Goal: Task Accomplishment & Management: Manage account settings

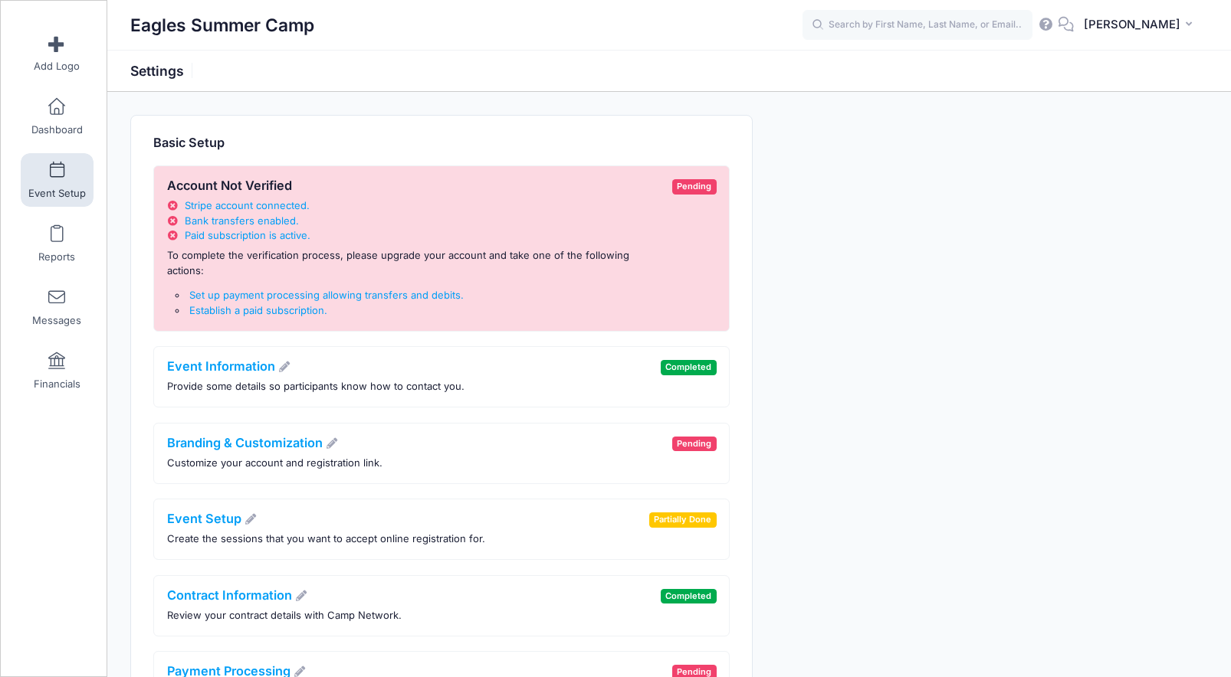
click at [51, 195] on span "Event Setup" at bounding box center [56, 193] width 57 height 13
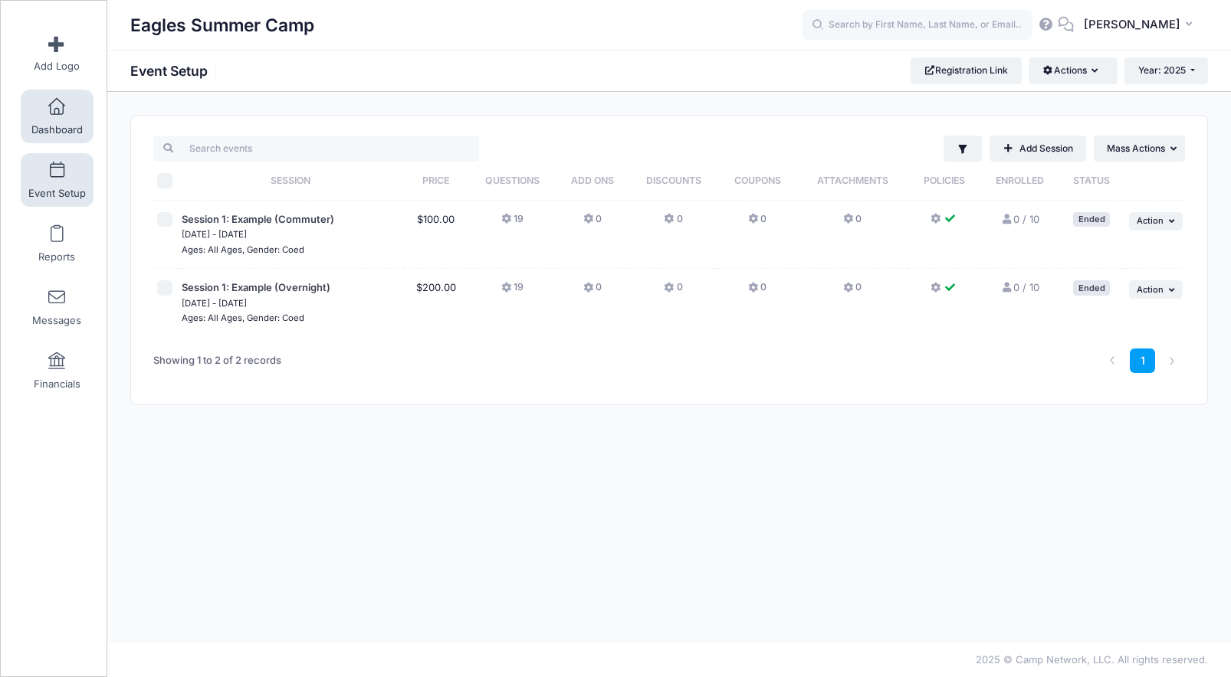
click at [61, 121] on link "Dashboard" at bounding box center [57, 117] width 73 height 54
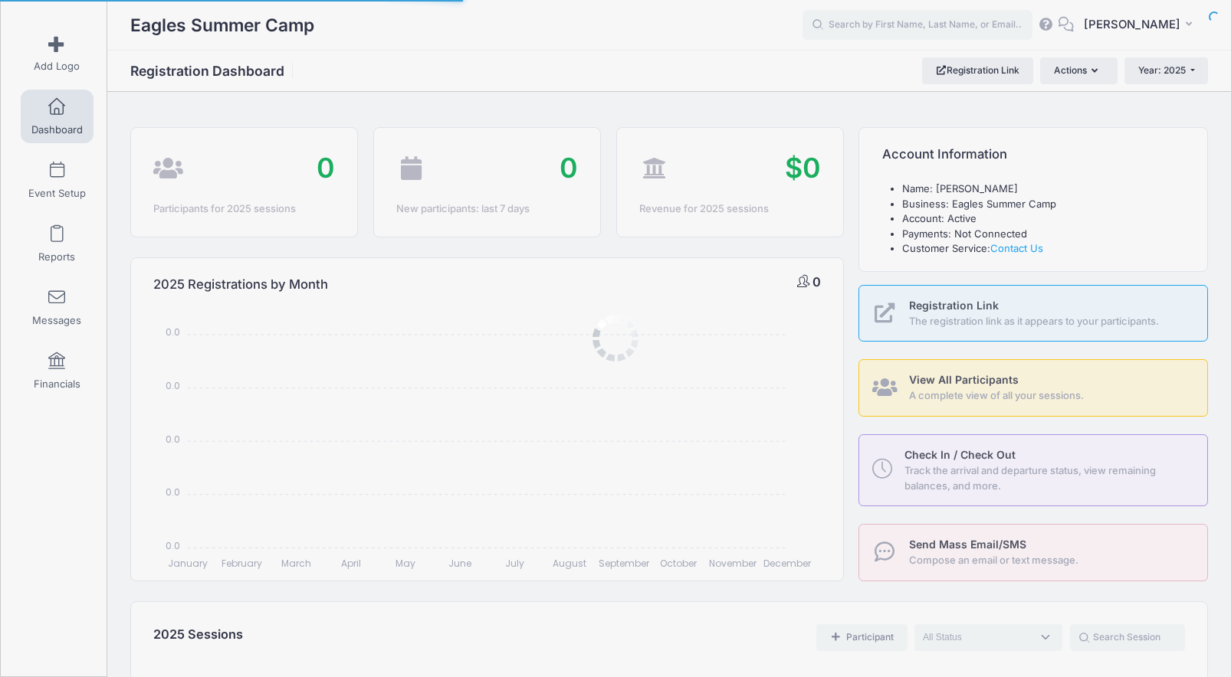
select select
click at [1139, 24] on span "[PERSON_NAME]" at bounding box center [1131, 24] width 97 height 17
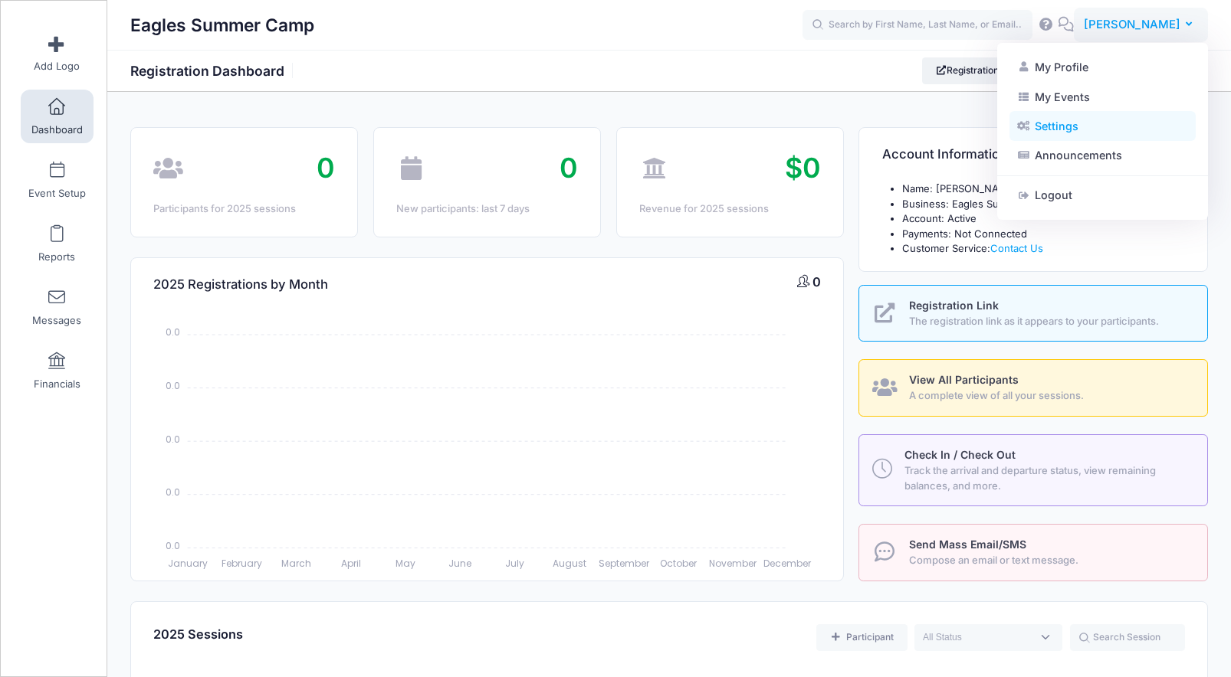
click at [1088, 127] on link "Settings" at bounding box center [1102, 126] width 186 height 29
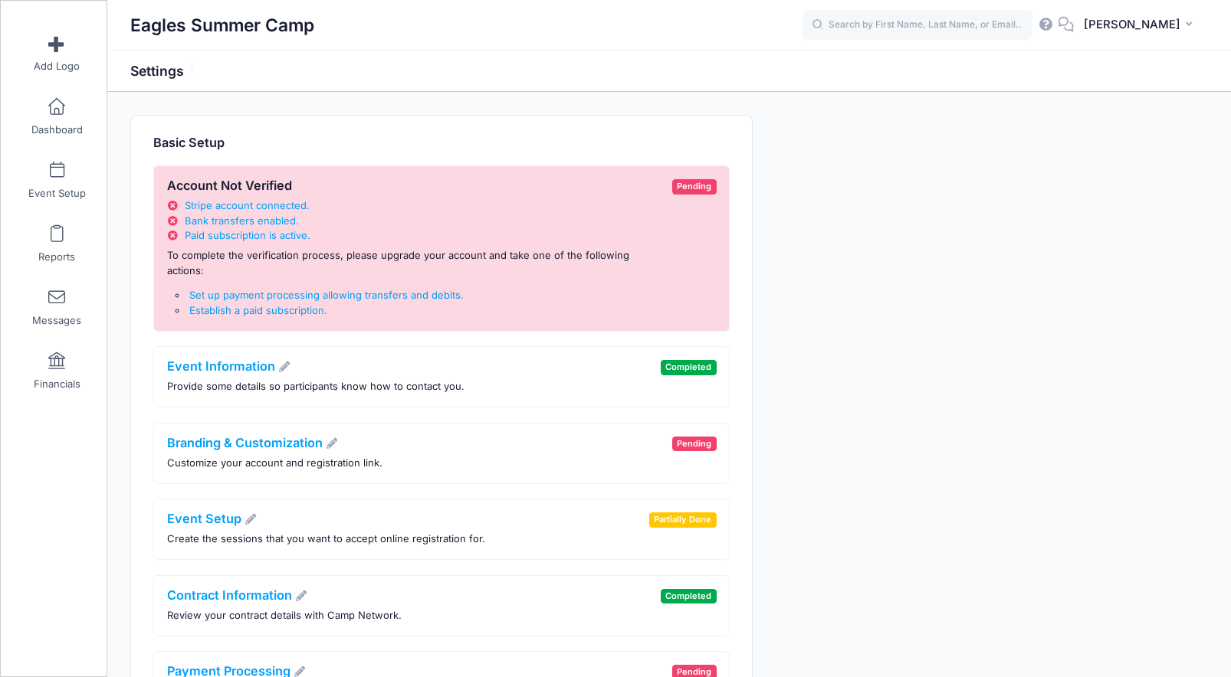
click at [333, 227] on li "Bank transfers enabled ." at bounding box center [415, 221] width 497 height 15
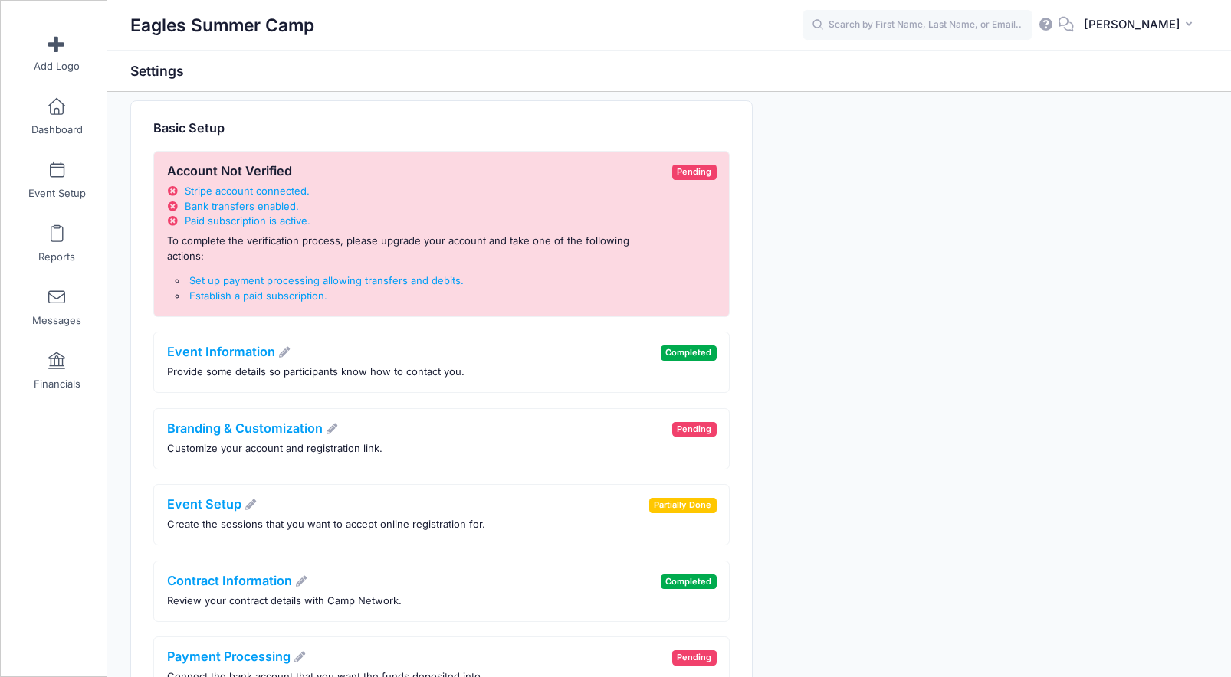
scroll to position [45, 0]
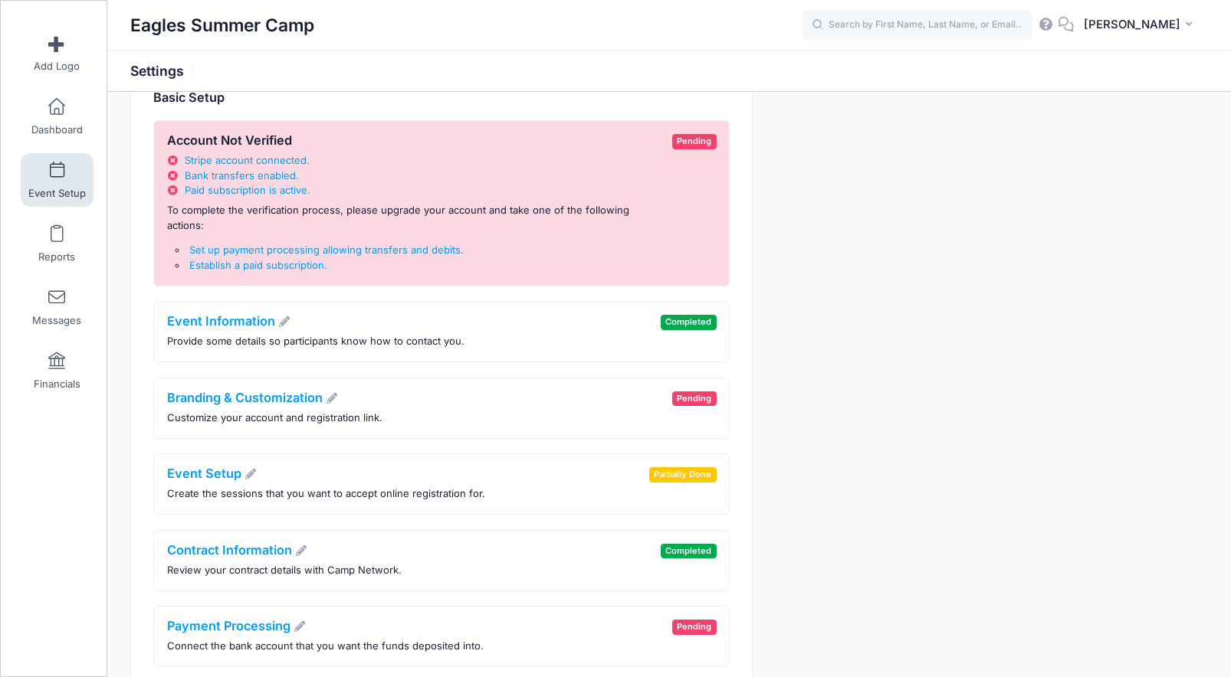
click at [62, 180] on link "Event Setup" at bounding box center [57, 180] width 73 height 54
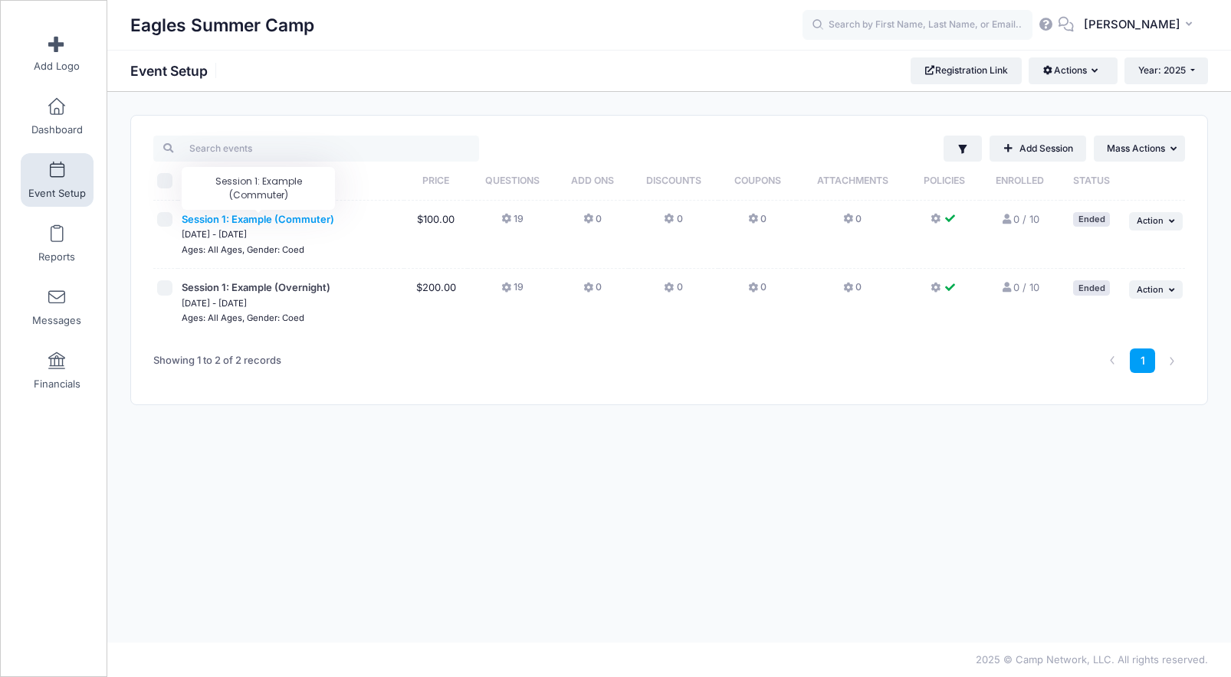
click at [298, 221] on span "Session 1: Example (Commuter)" at bounding box center [258, 219] width 152 height 12
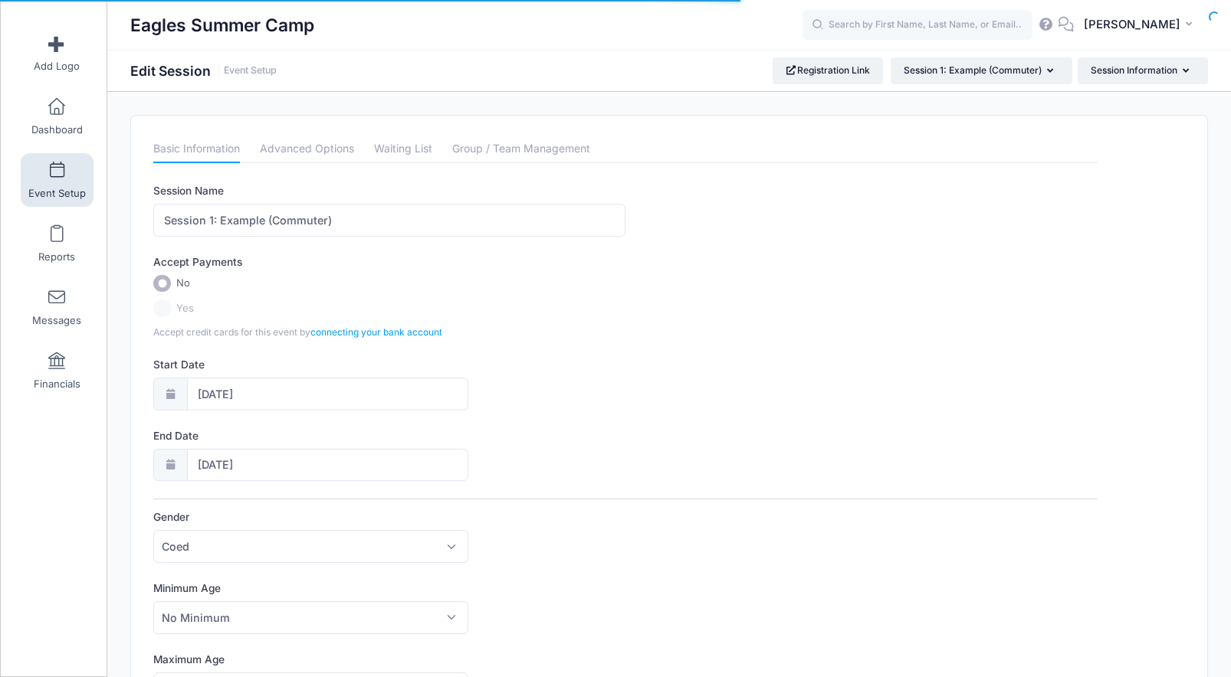
scroll to position [481, 0]
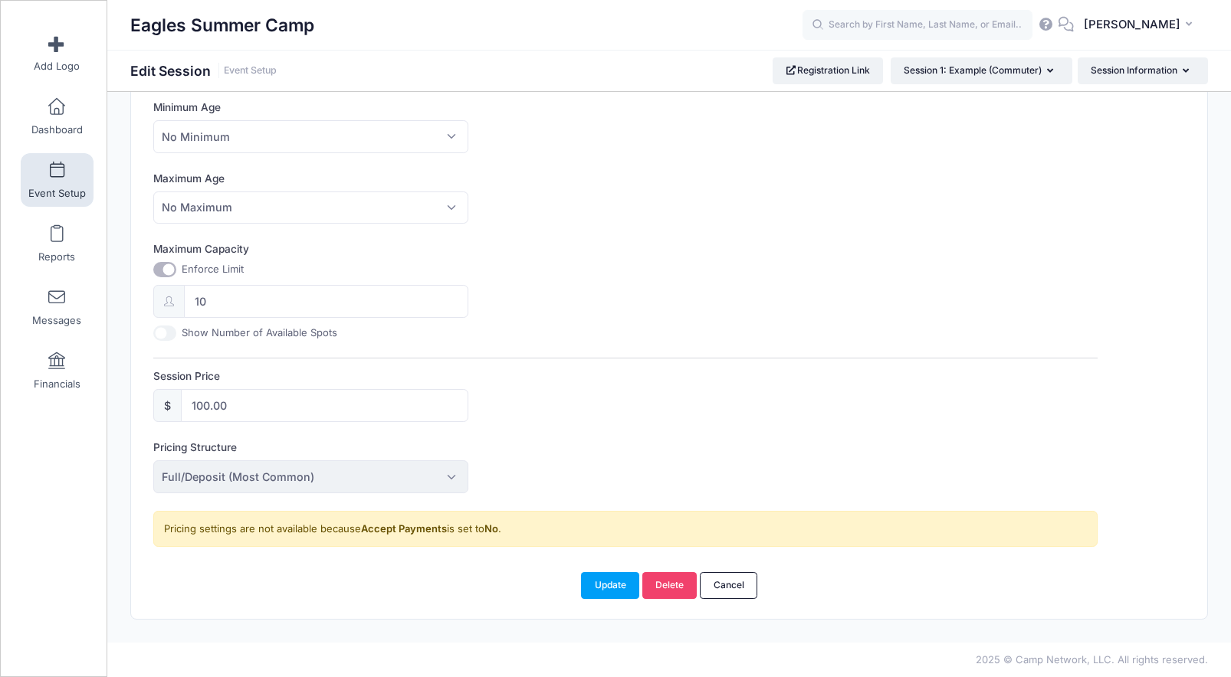
click at [166, 274] on input "Maximum Capacity" at bounding box center [164, 269] width 23 height 15
checkbox input "false"
type input "0"
click at [624, 583] on button "Update" at bounding box center [610, 585] width 58 height 26
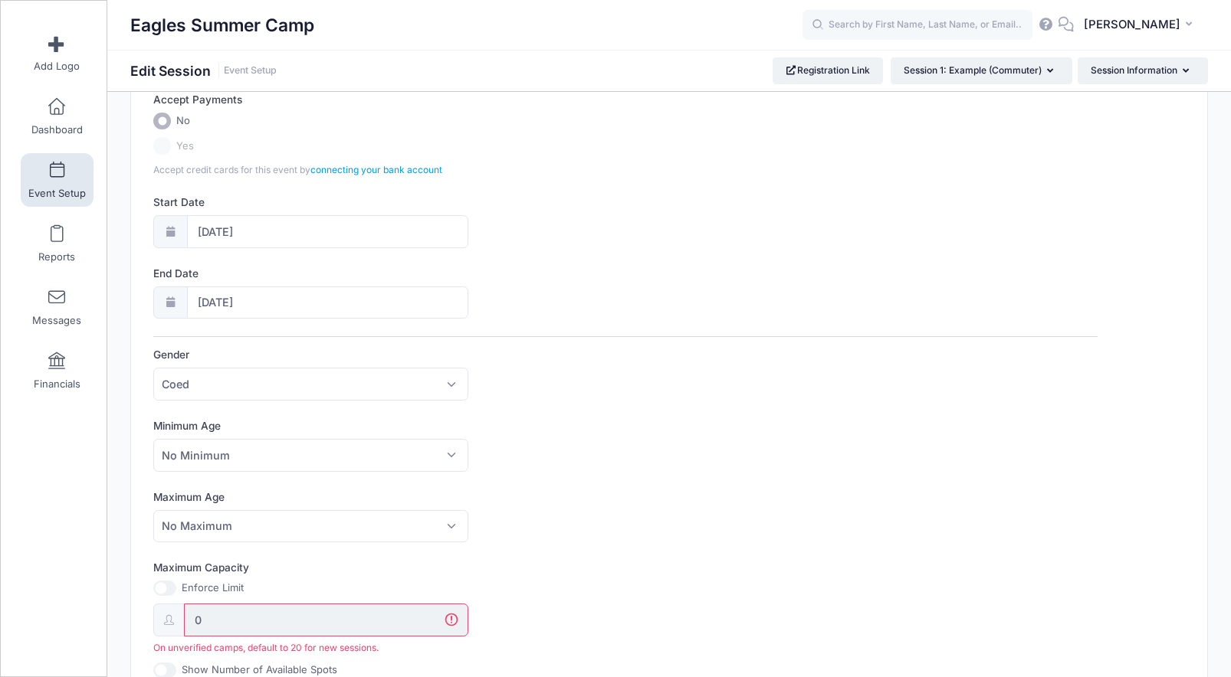
scroll to position [0, 0]
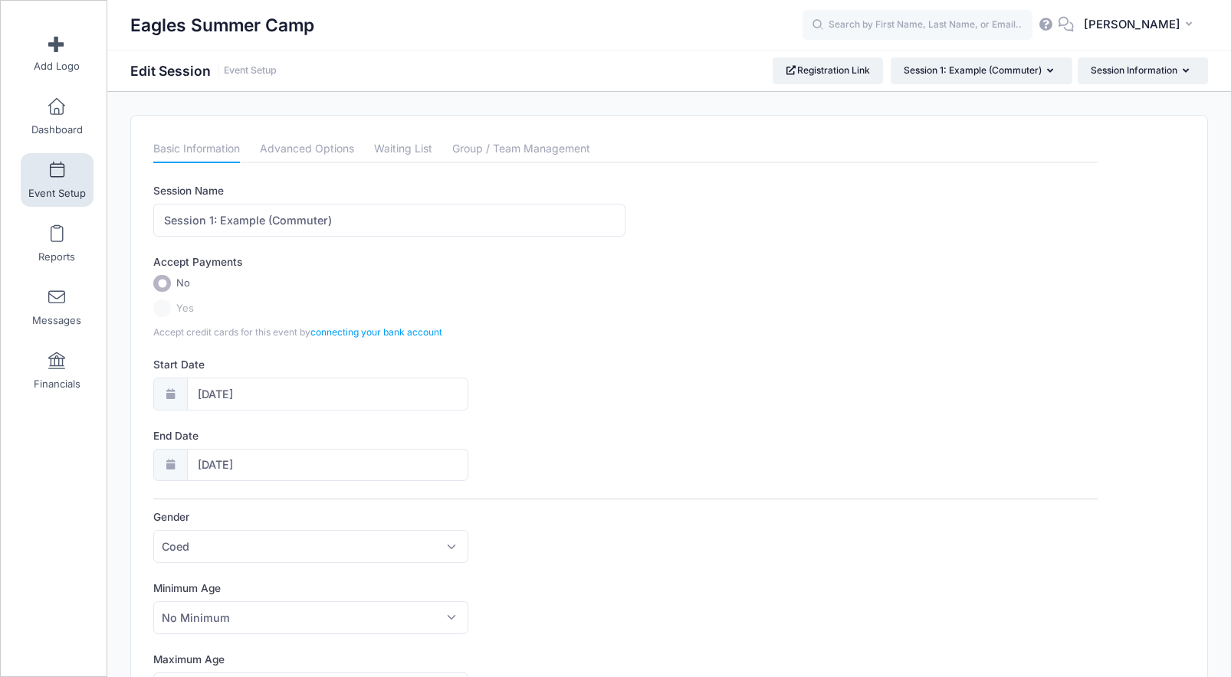
click at [64, 184] on link "Event Setup" at bounding box center [57, 180] width 73 height 54
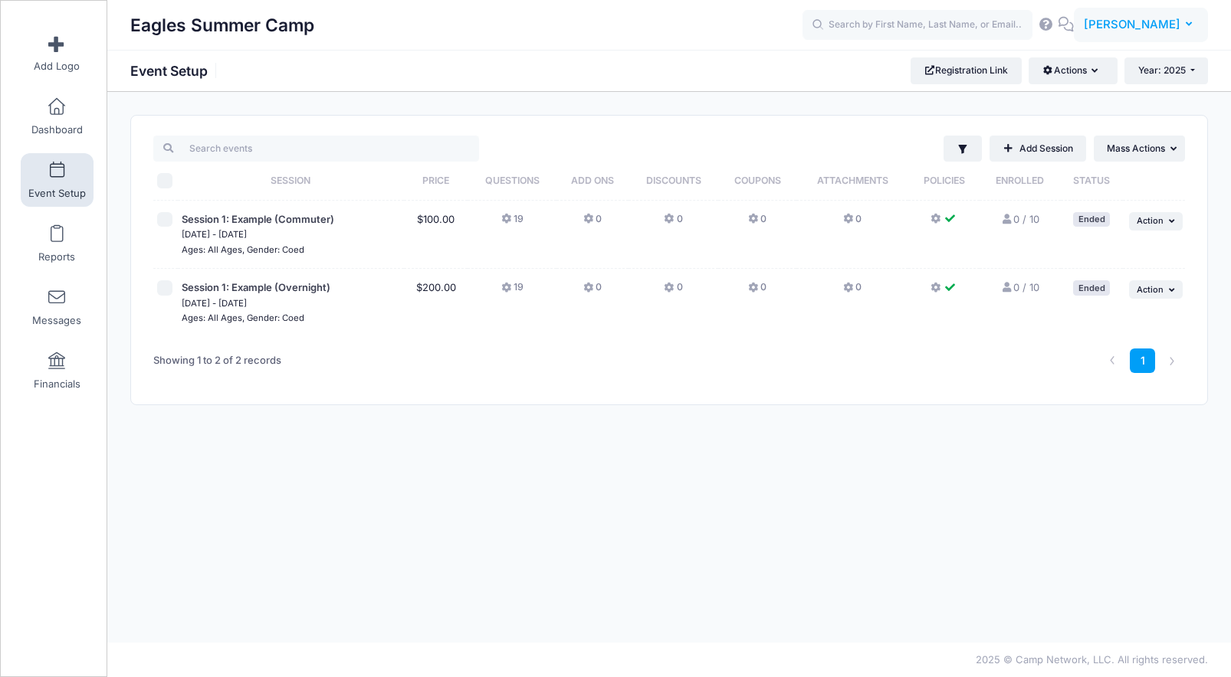
click at [1184, 32] on button "DF [PERSON_NAME]" at bounding box center [1141, 25] width 134 height 35
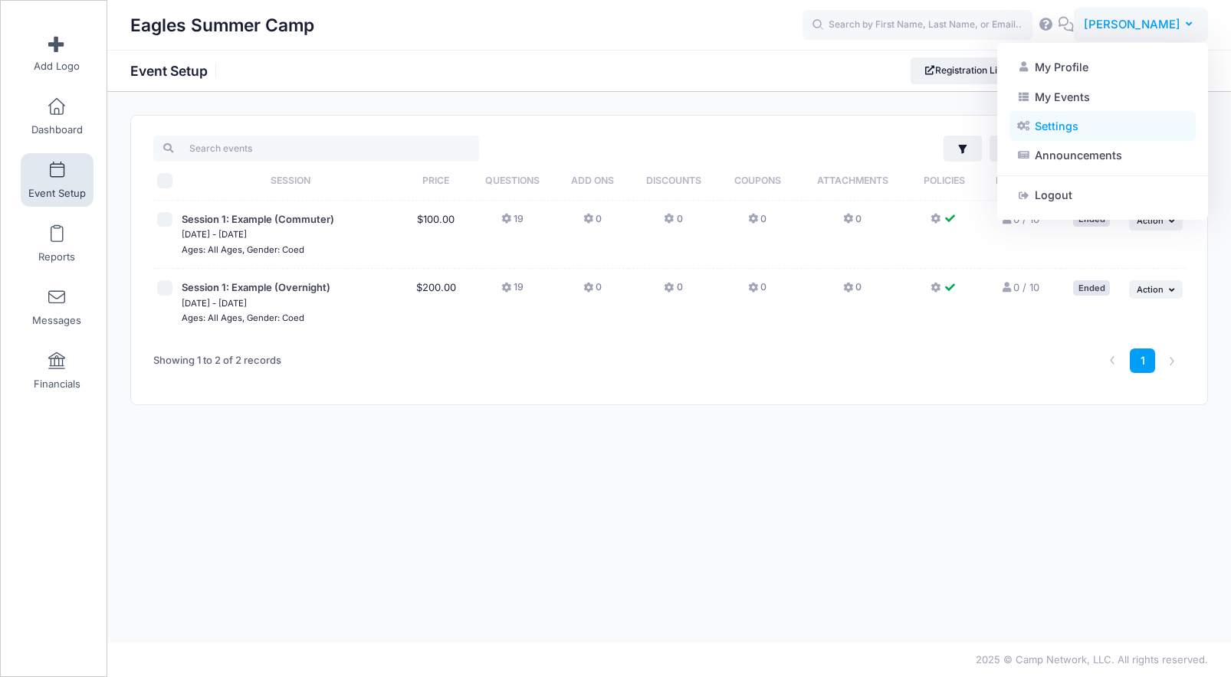
click at [1093, 120] on link "Settings" at bounding box center [1102, 126] width 186 height 29
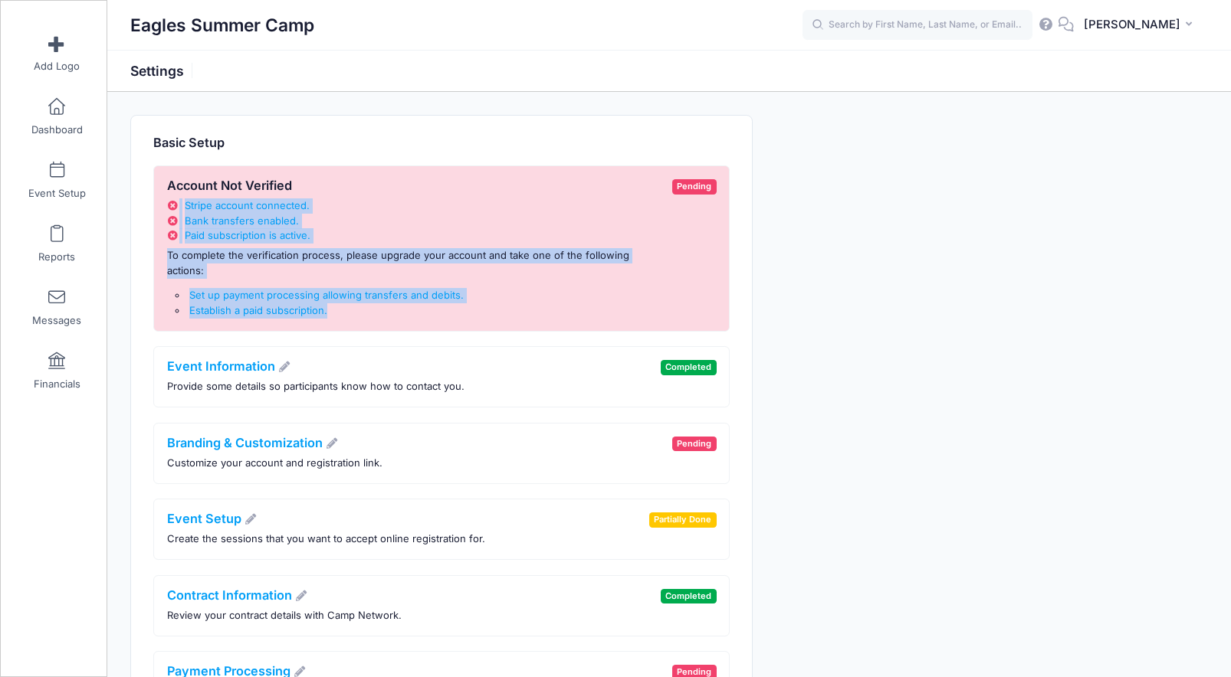
drag, startPoint x: 375, startPoint y: 309, endPoint x: 149, endPoint y: 205, distance: 248.6
click at [149, 205] on div "Basic Setup Account Not Verified Stripe account connected . Bank transfers enab…" at bounding box center [441, 424] width 621 height 617
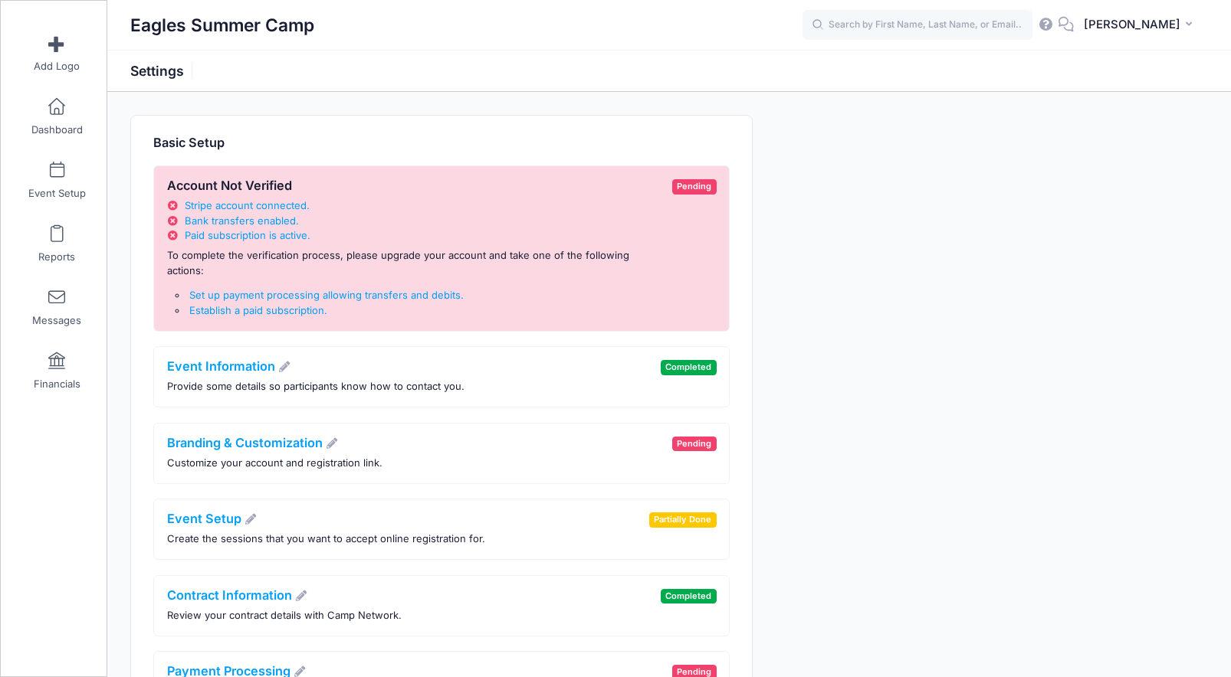
click at [339, 359] on h4 "Event Information" at bounding box center [315, 366] width 297 height 15
click at [395, 231] on li "Paid subscription is active ." at bounding box center [415, 235] width 497 height 15
click at [1129, 16] on span "[PERSON_NAME]" at bounding box center [1131, 24] width 97 height 17
click at [1090, 192] on link "Logout" at bounding box center [1102, 195] width 186 height 29
